Goal: Information Seeking & Learning: Learn about a topic

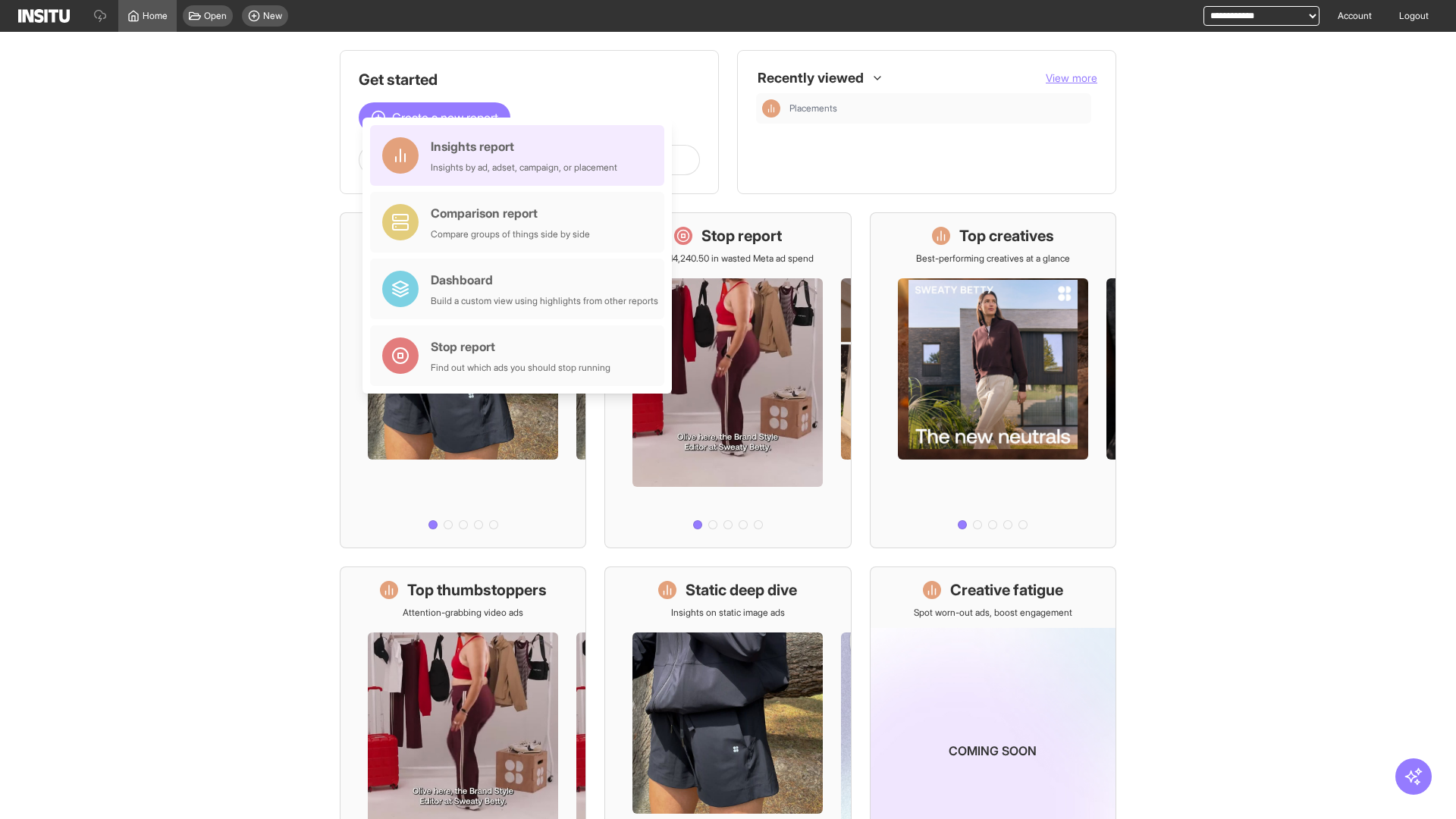
click at [521, 156] on div "Insights report Insights by ad, adset, campaign, or placement" at bounding box center [524, 156] width 187 height 37
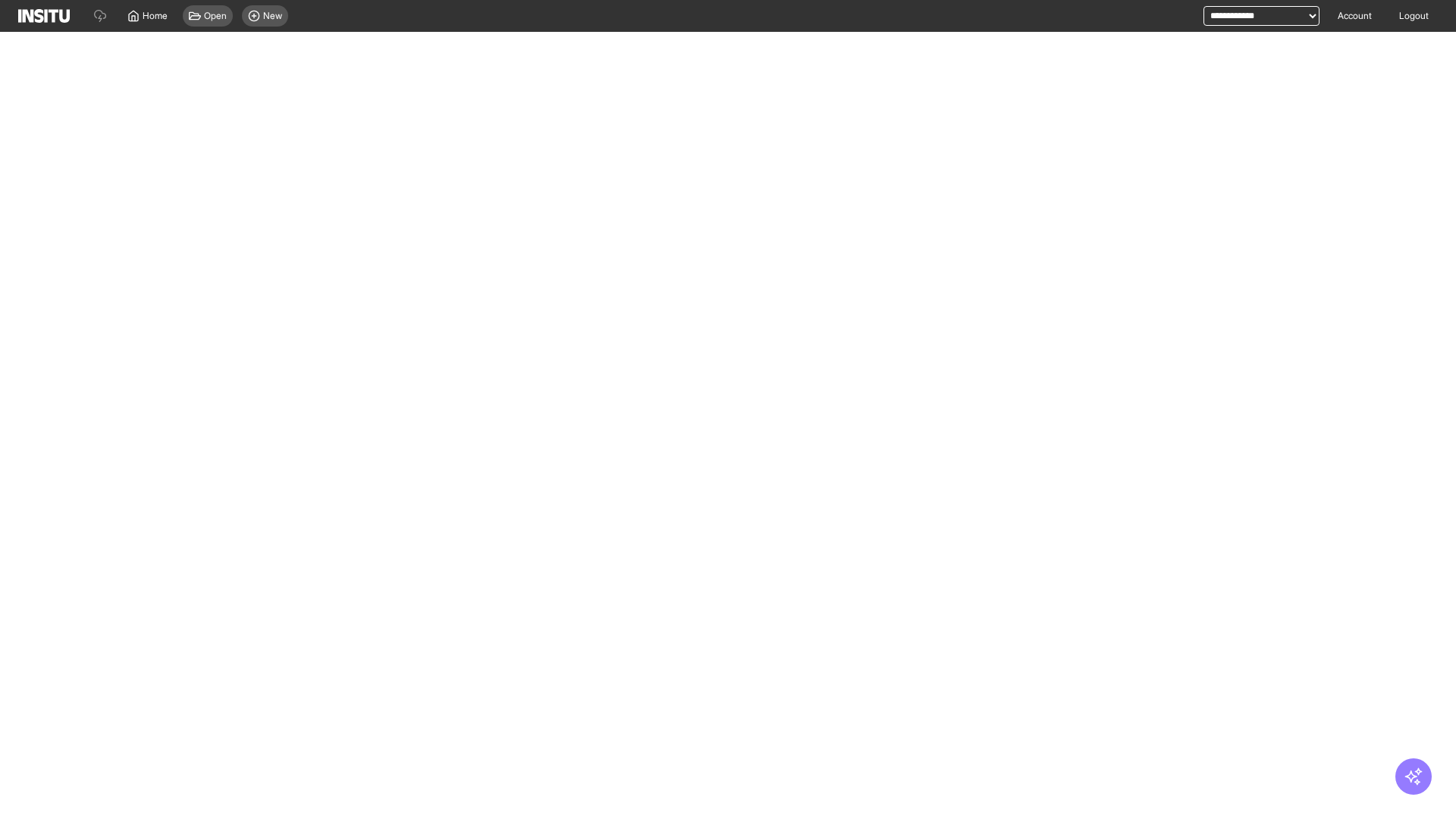
select select "**"
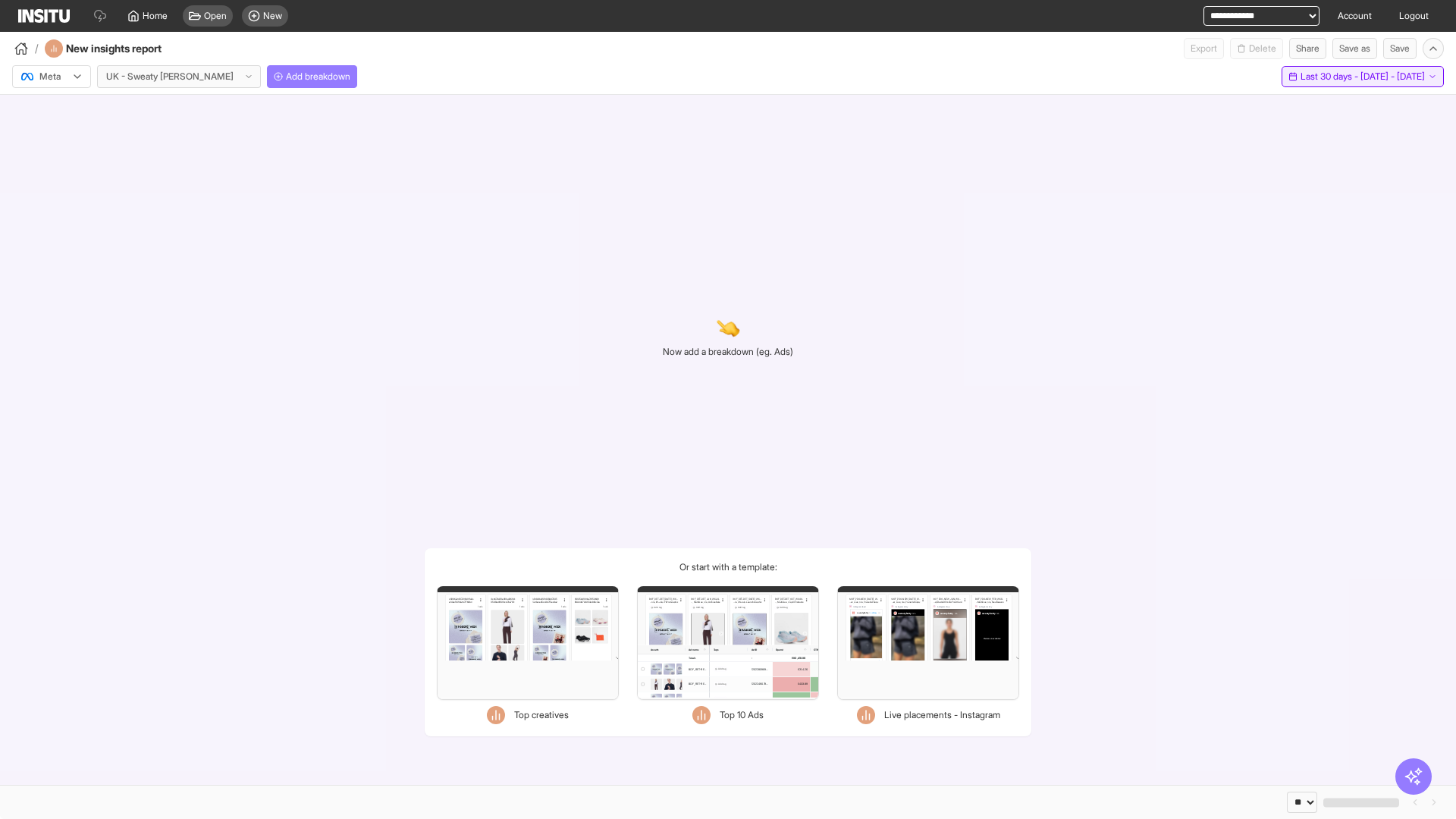
click at [1329, 77] on span "Last 30 days - [DATE] - [DATE]" at bounding box center [1363, 77] width 124 height 12
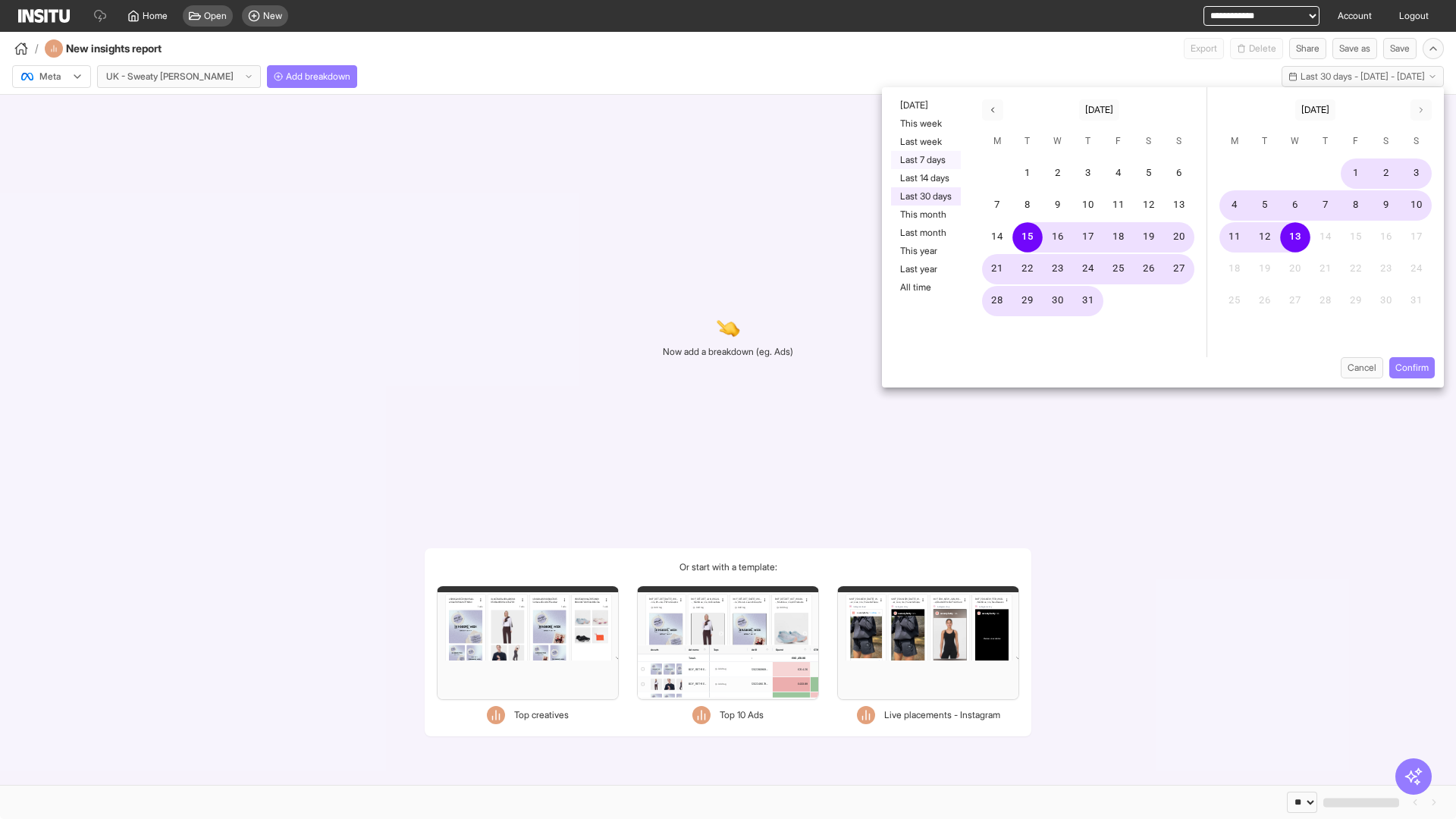
click at [924, 160] on button "Last 7 days" at bounding box center [926, 160] width 70 height 18
